Goal: Communication & Community: Answer question/provide support

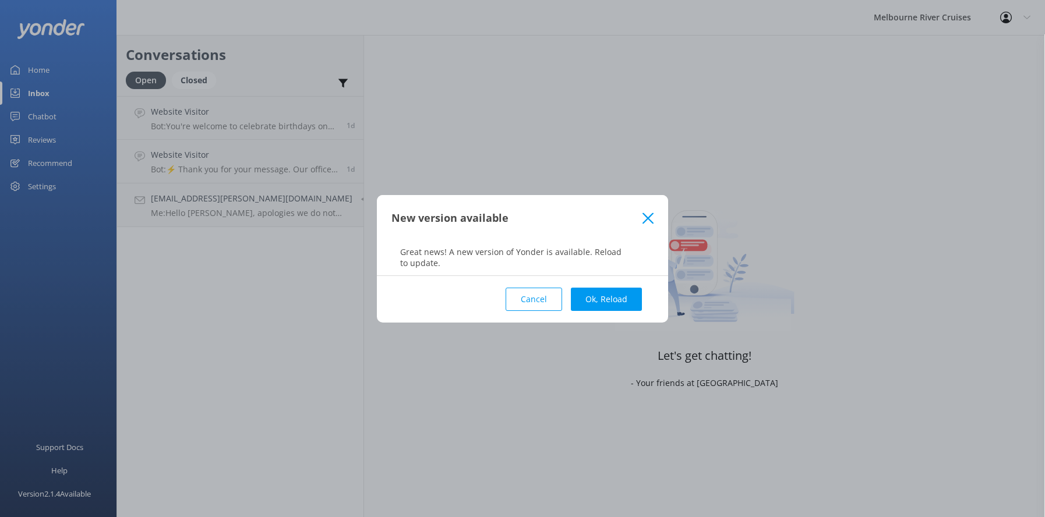
click at [643, 215] on icon at bounding box center [648, 219] width 11 height 12
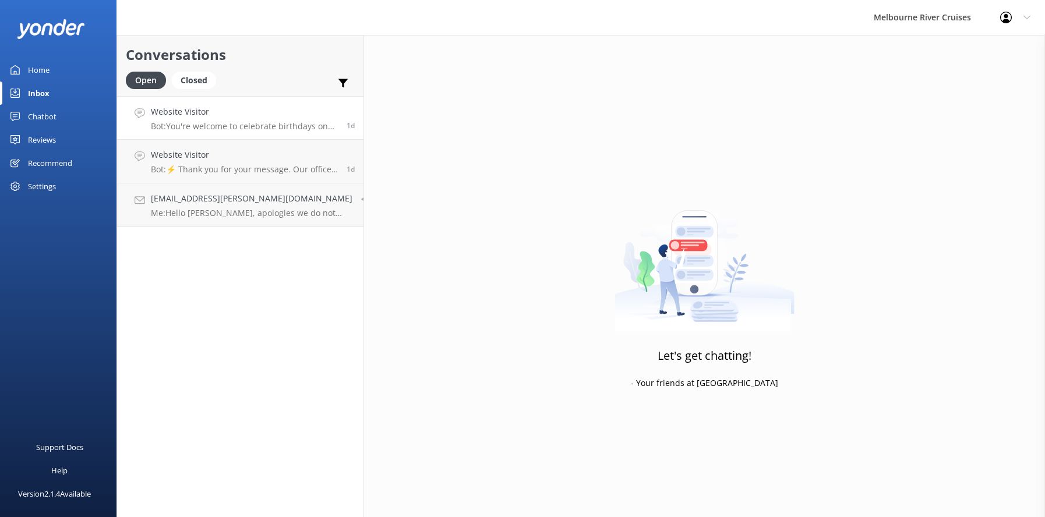
click at [178, 121] on p "Bot: You're welcome to celebrate birthdays on our dining cruises. Prices for th…" at bounding box center [244, 126] width 187 height 10
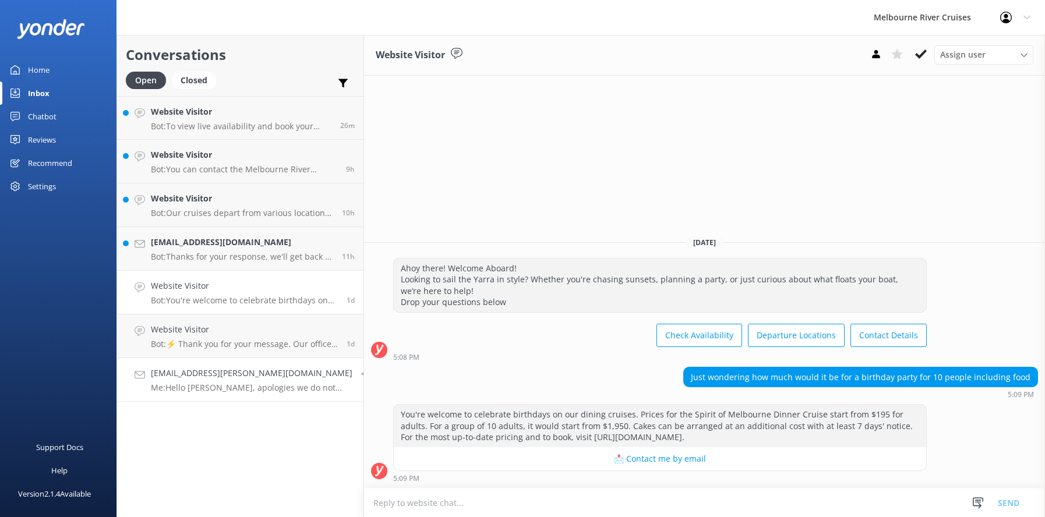
click at [195, 382] on div "[EMAIL_ADDRESS][PERSON_NAME][DOMAIN_NAME] Me: Hello [PERSON_NAME], apologies we…" at bounding box center [252, 380] width 202 height 26
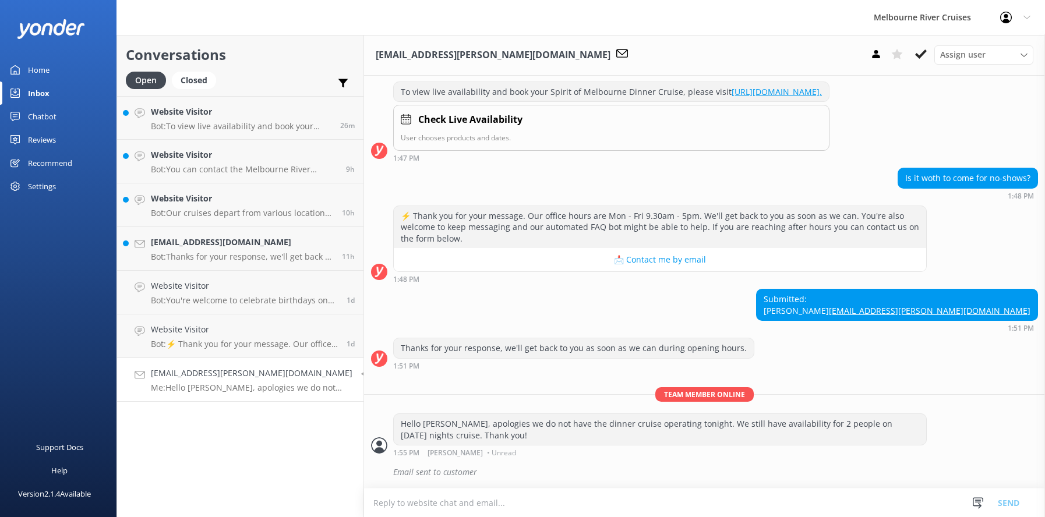
scroll to position [206, 0]
click at [230, 333] on h4 "Website Visitor" at bounding box center [244, 329] width 187 height 13
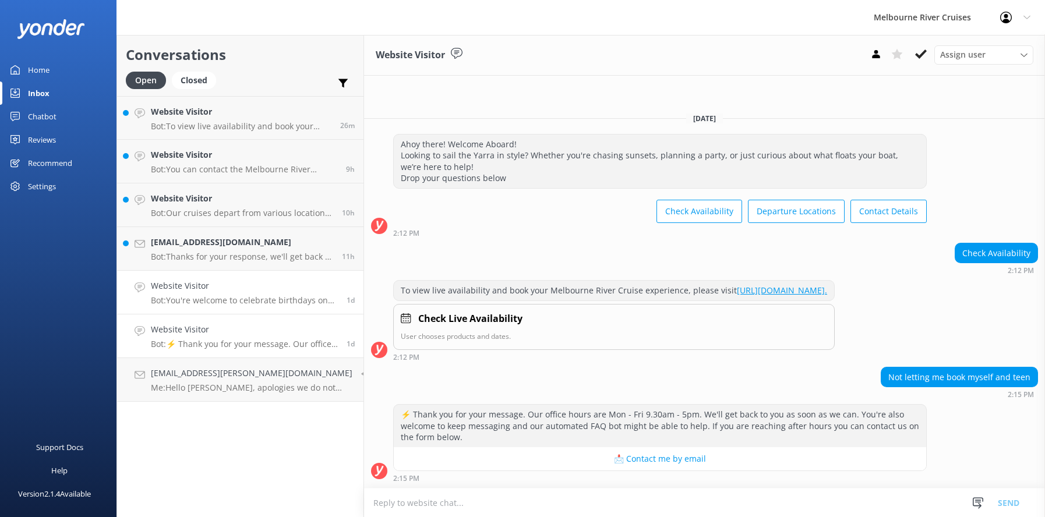
click at [217, 294] on div "Website Visitor Bot: You're welcome to celebrate birthdays on our dining cruise…" at bounding box center [244, 293] width 187 height 26
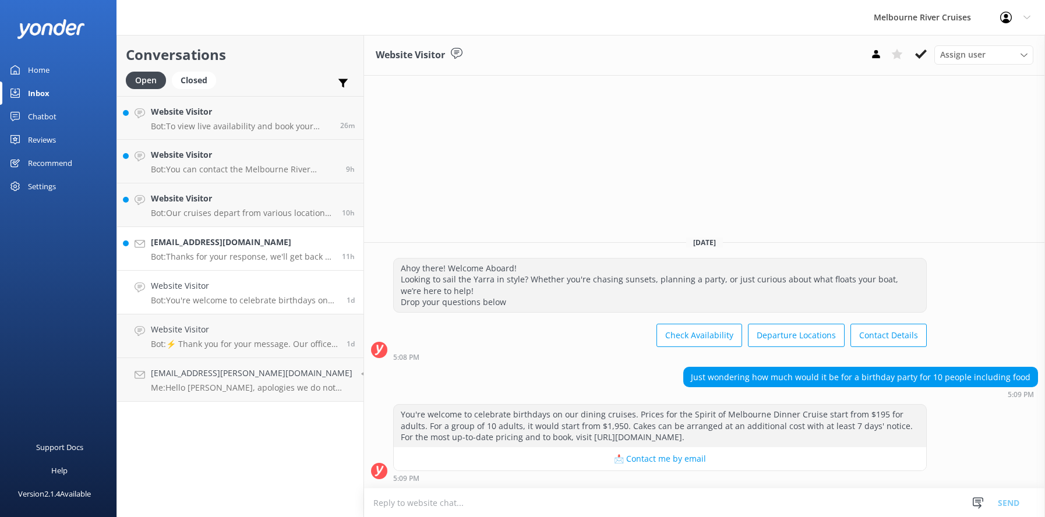
click at [197, 250] on div "[EMAIL_ADDRESS][DOMAIN_NAME] Bot: Thanks for your response, we'll get back to y…" at bounding box center [242, 249] width 182 height 26
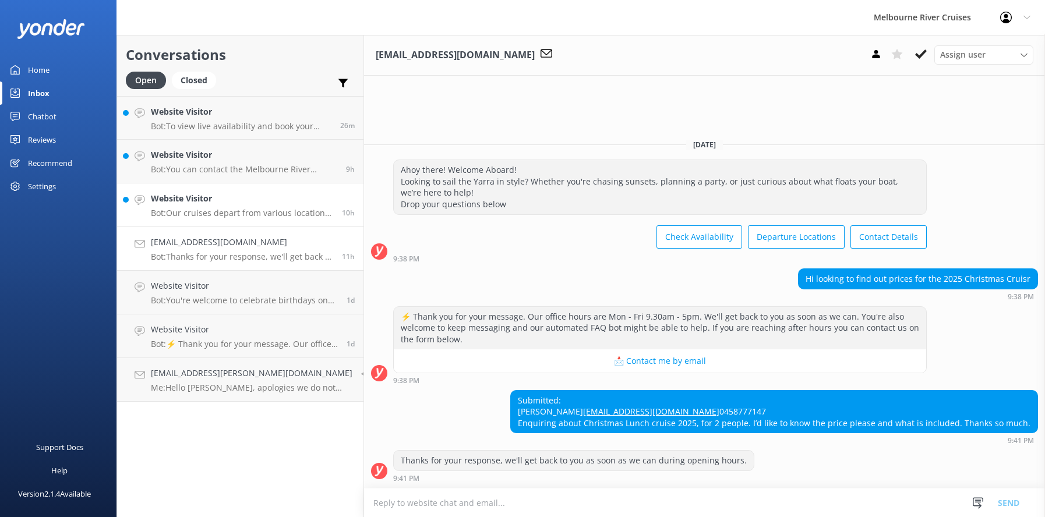
click at [200, 203] on h4 "Website Visitor" at bounding box center [242, 198] width 182 height 13
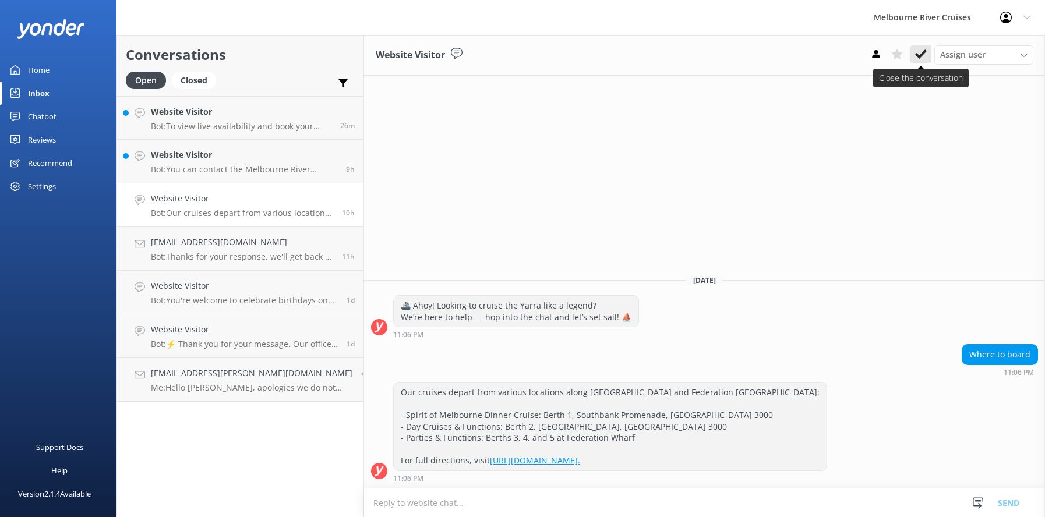
click at [919, 52] on icon at bounding box center [921, 54] width 12 height 12
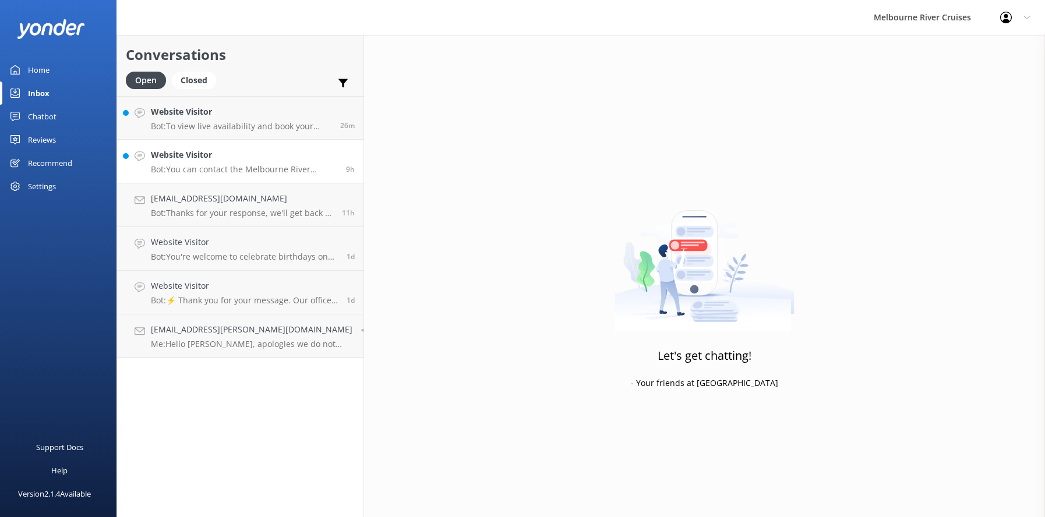
click at [228, 166] on p "Bot: You can contact the Melbourne River Cruises team by emailing [EMAIL_ADDRES…" at bounding box center [244, 169] width 186 height 10
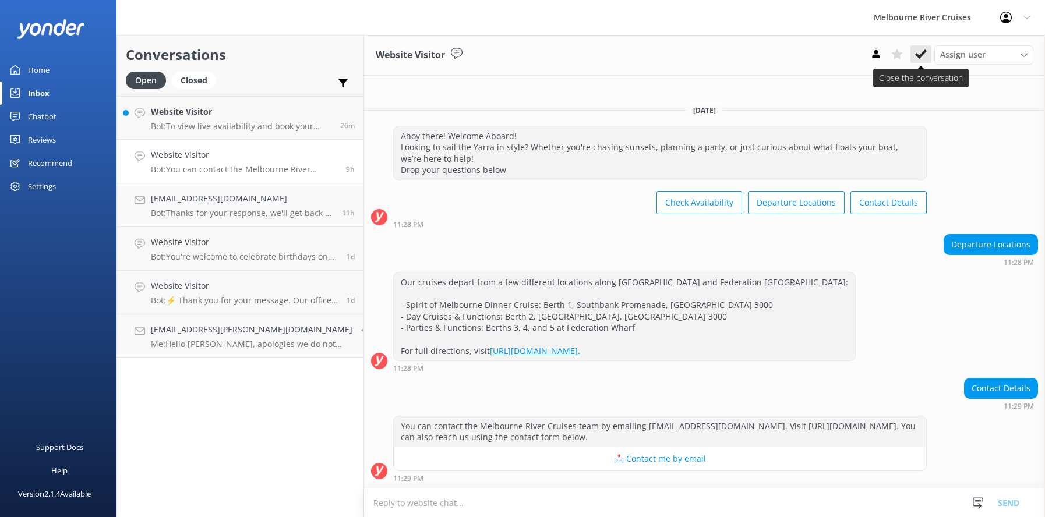
click at [919, 54] on icon at bounding box center [921, 54] width 12 height 12
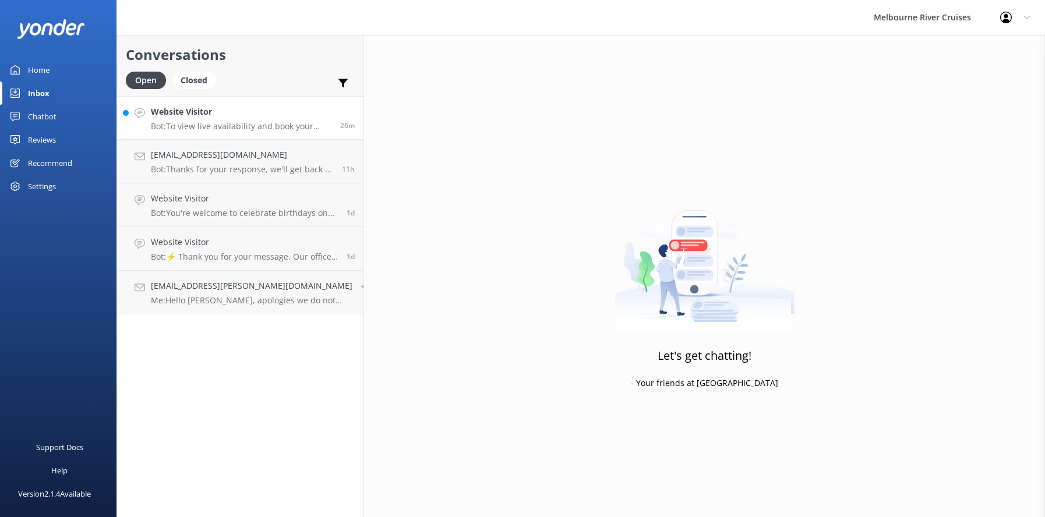
click at [185, 114] on h4 "Website Visitor" at bounding box center [241, 111] width 181 height 13
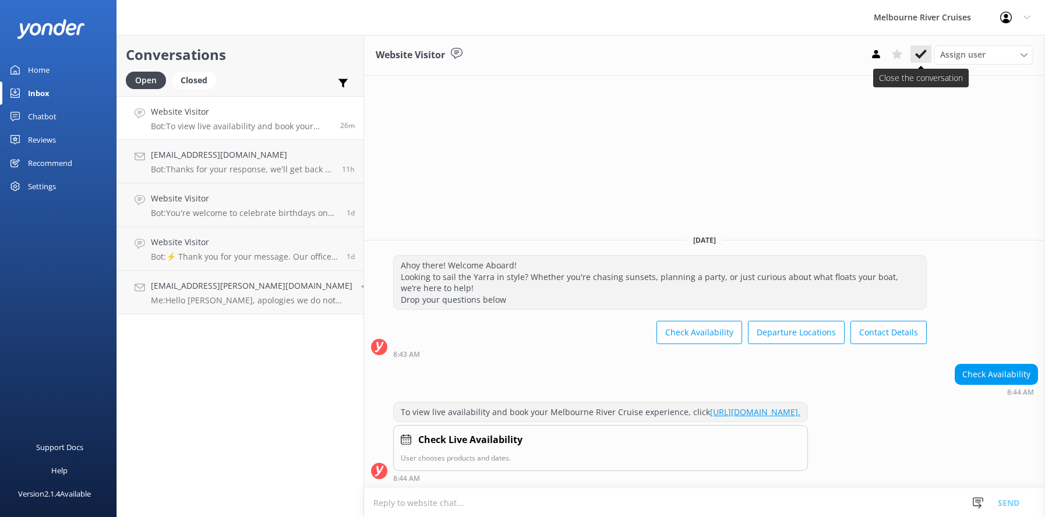
click at [920, 54] on icon at bounding box center [921, 54] width 12 height 12
